Goal: Task Accomplishment & Management: Manage account settings

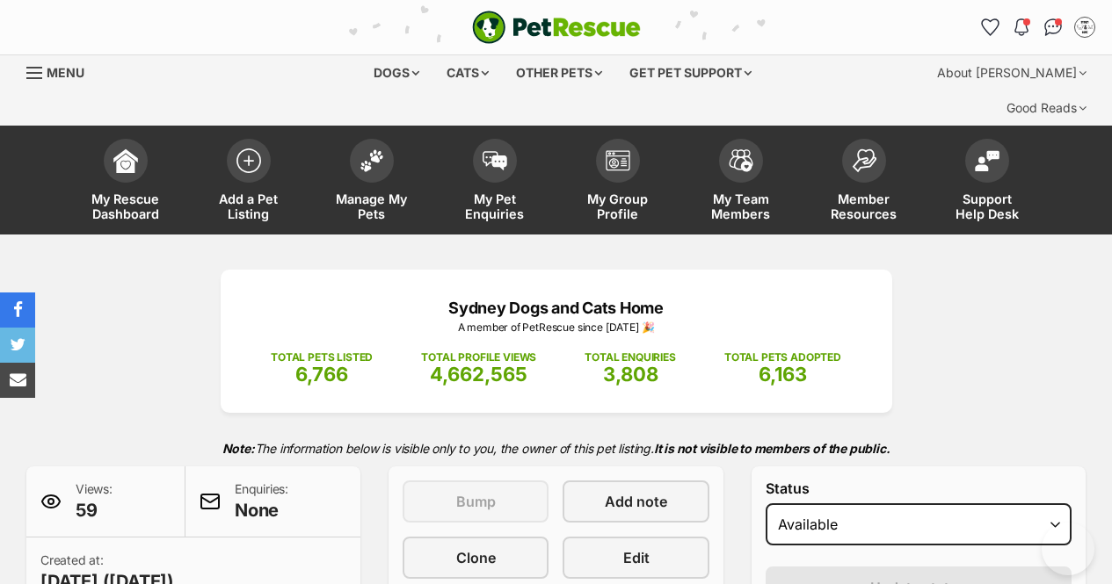
select select "active"
click at [369, 145] on img at bounding box center [371, 156] width 25 height 23
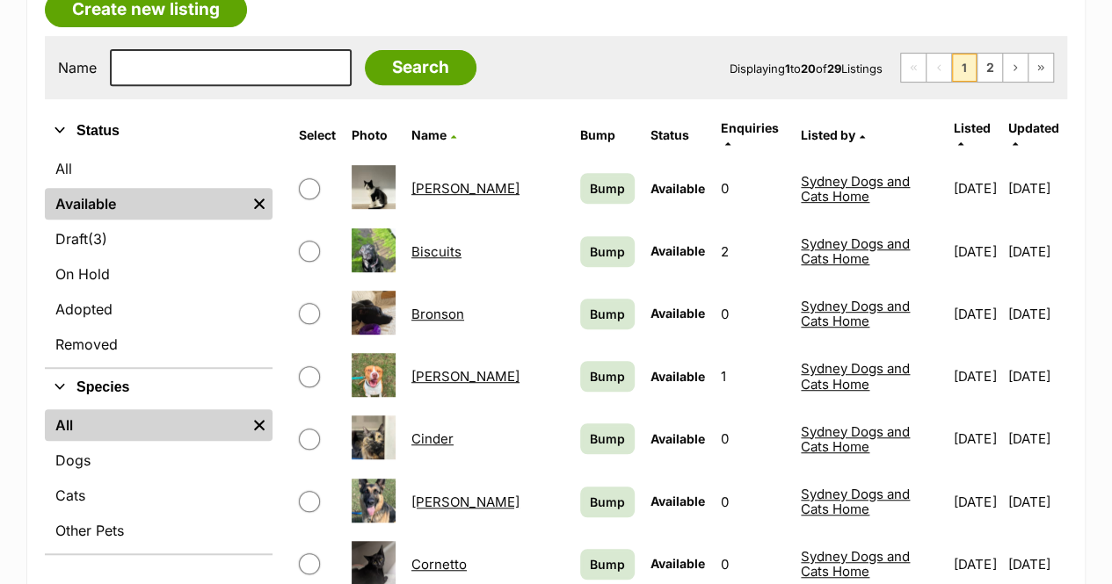
scroll to position [358, 0]
